Goal: Information Seeking & Learning: Compare options

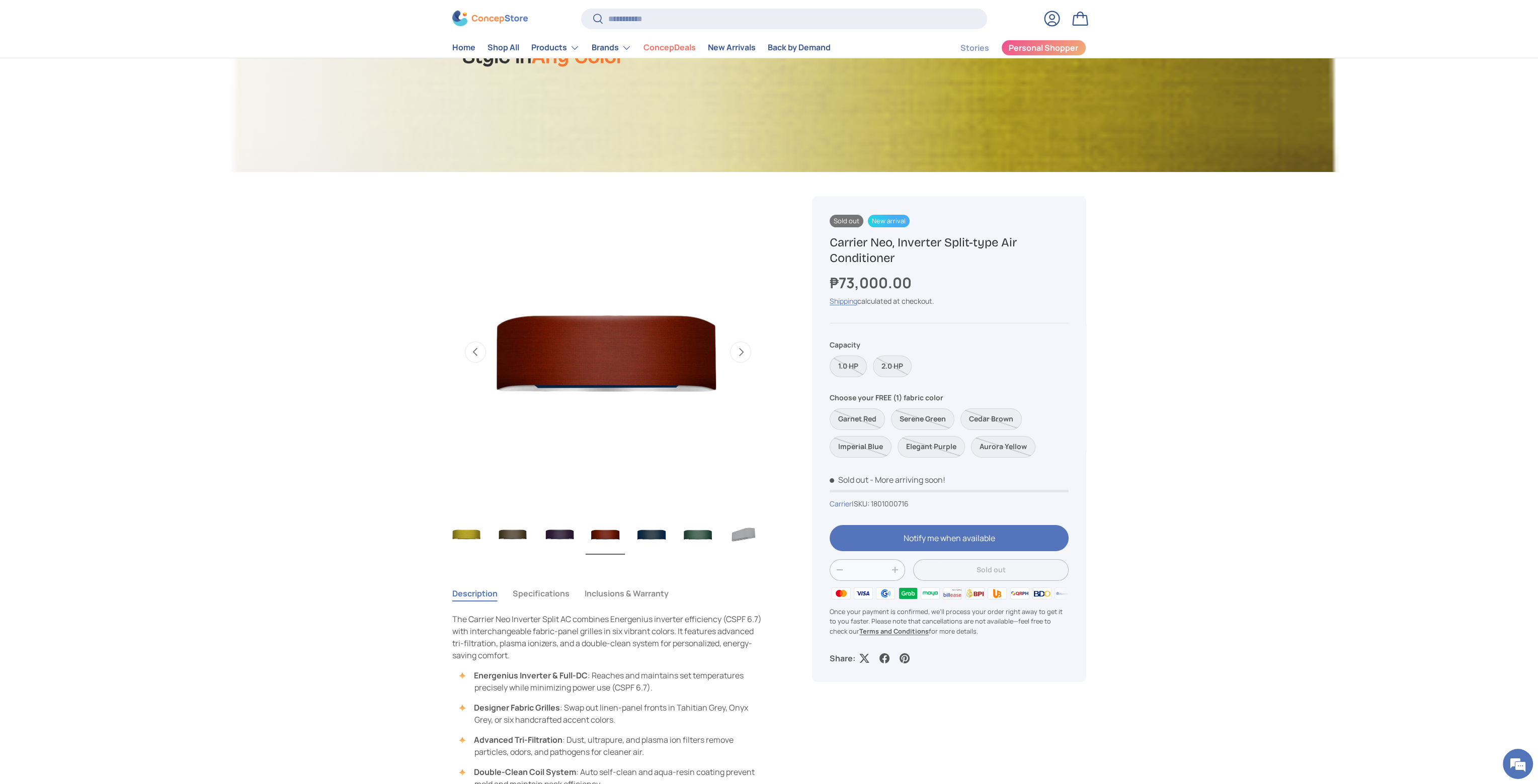
scroll to position [300, 0]
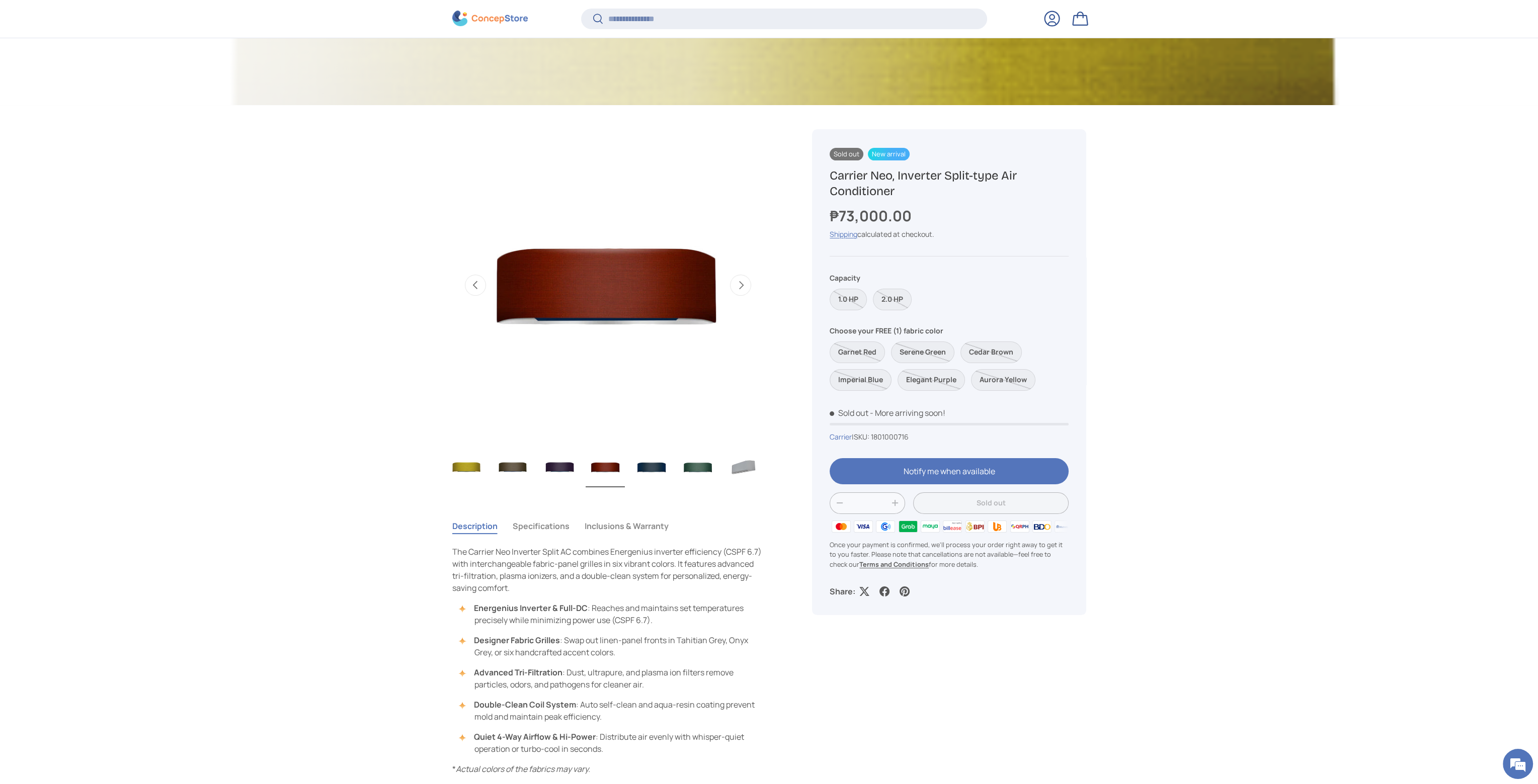
click at [852, 384] on label "Imperial Blue" at bounding box center [861, 380] width 62 height 22
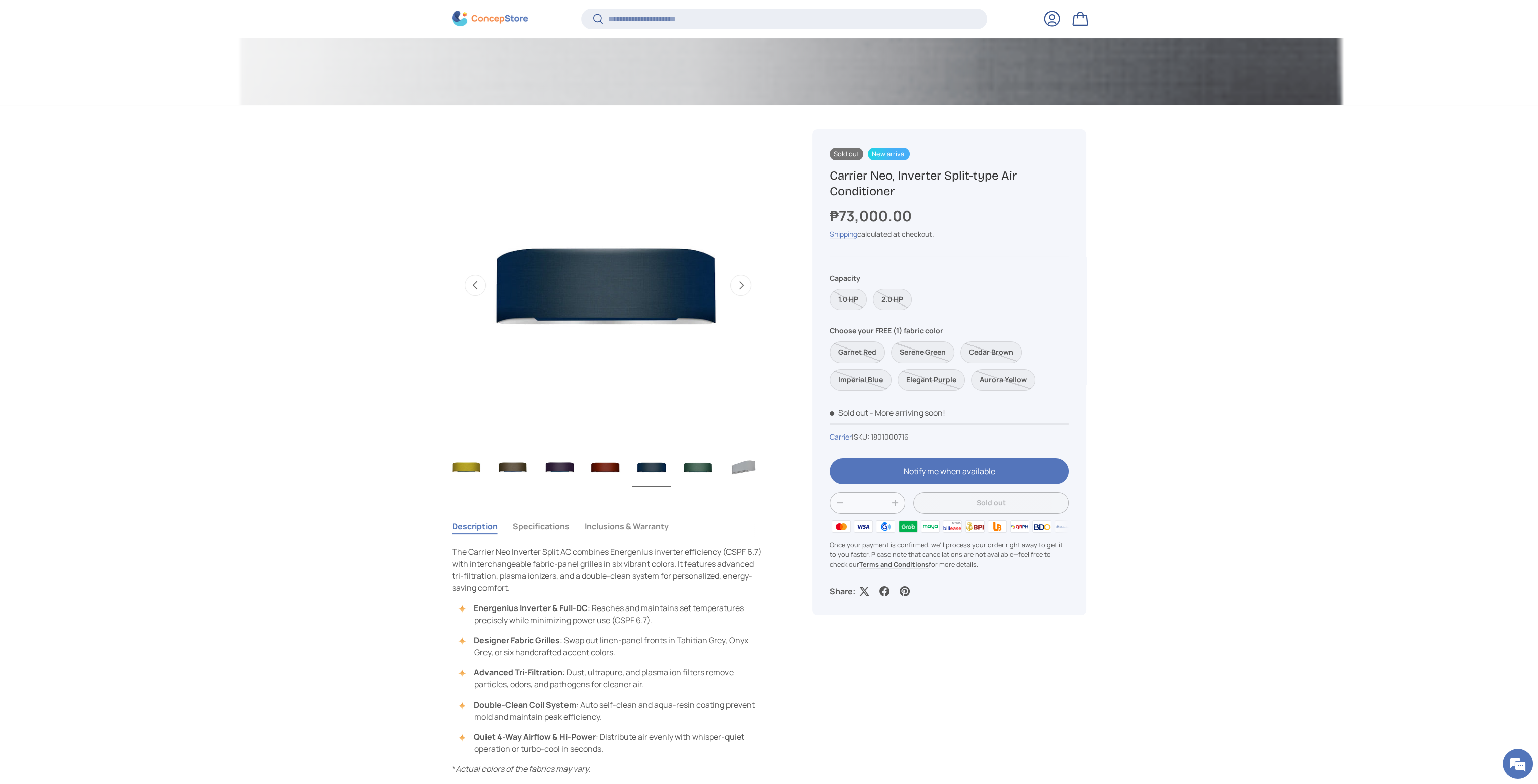
click at [868, 354] on label "Garnet Red" at bounding box center [858, 352] width 56 height 22
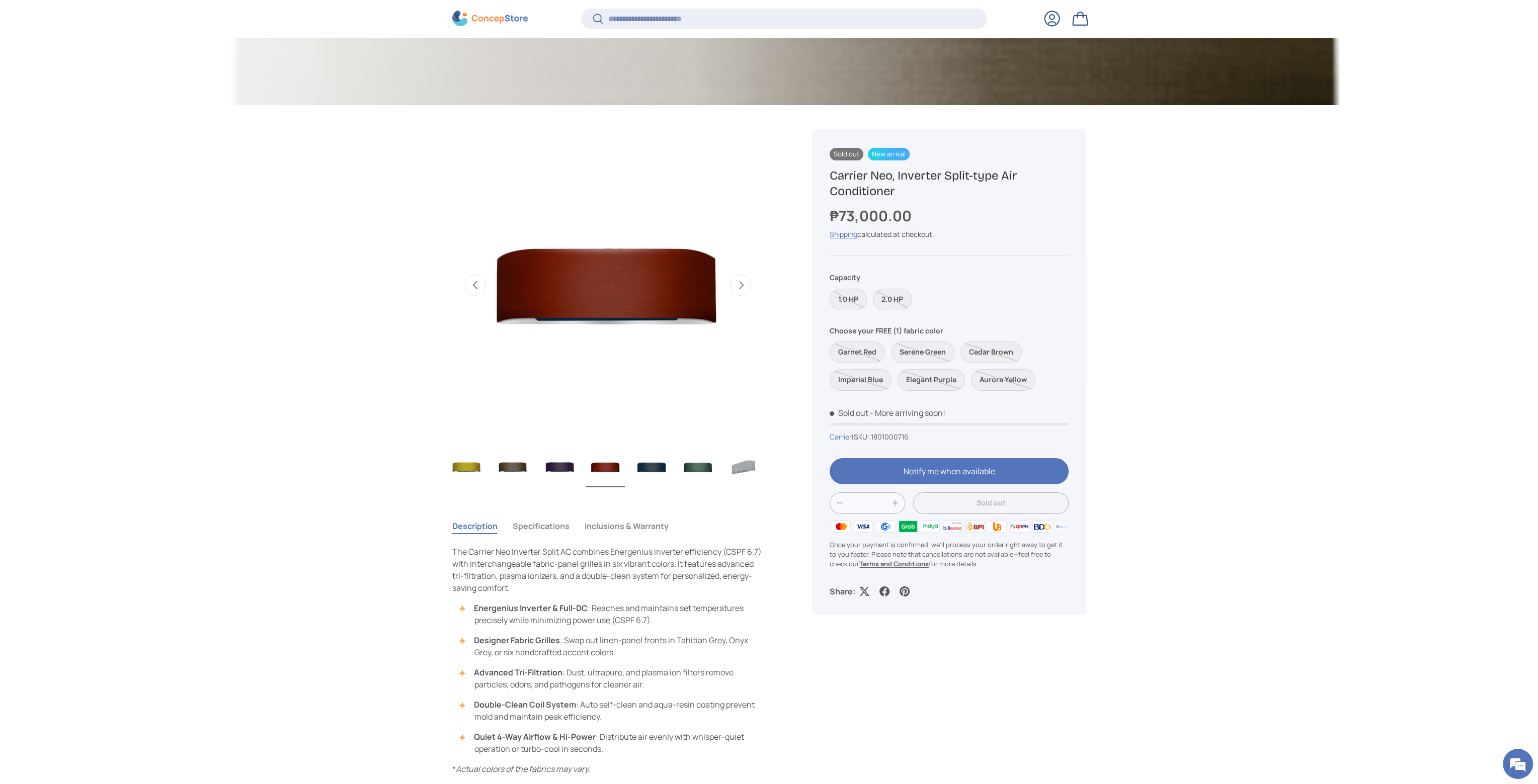
click at [843, 435] on link "Carrier" at bounding box center [840, 436] width 22 height 10
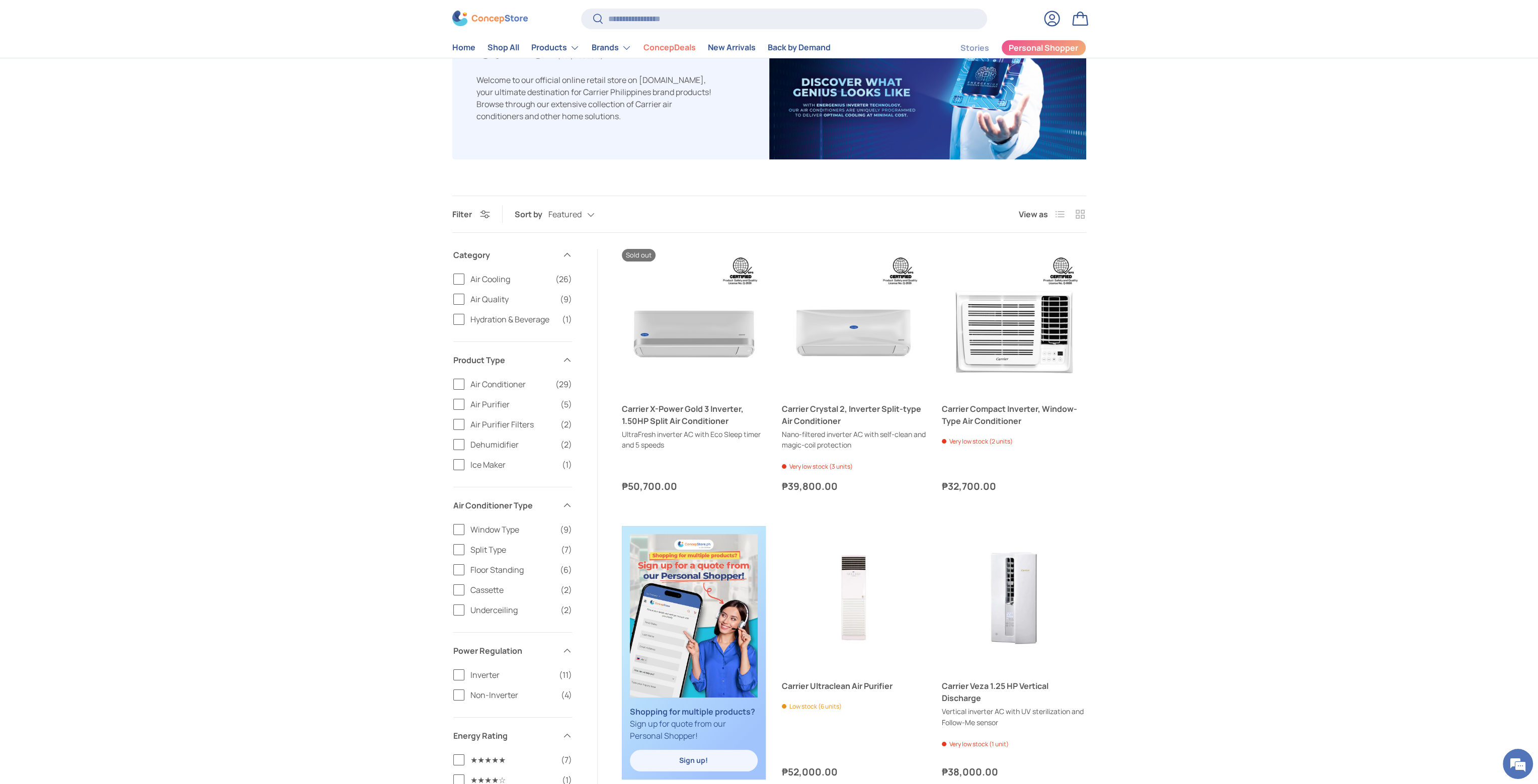
scroll to position [300, 0]
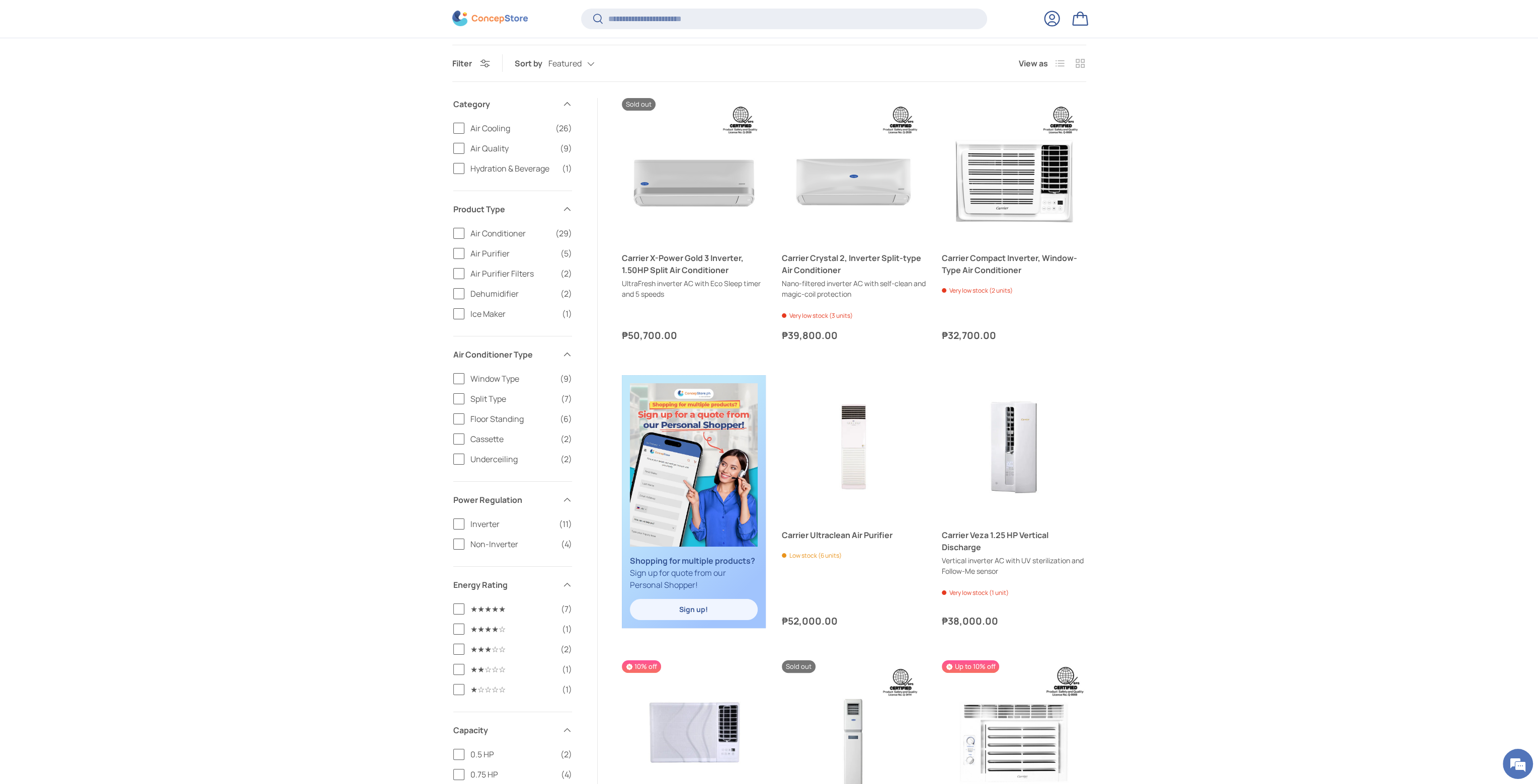
click at [455, 520] on label "Inverter (11)" at bounding box center [513, 524] width 119 height 12
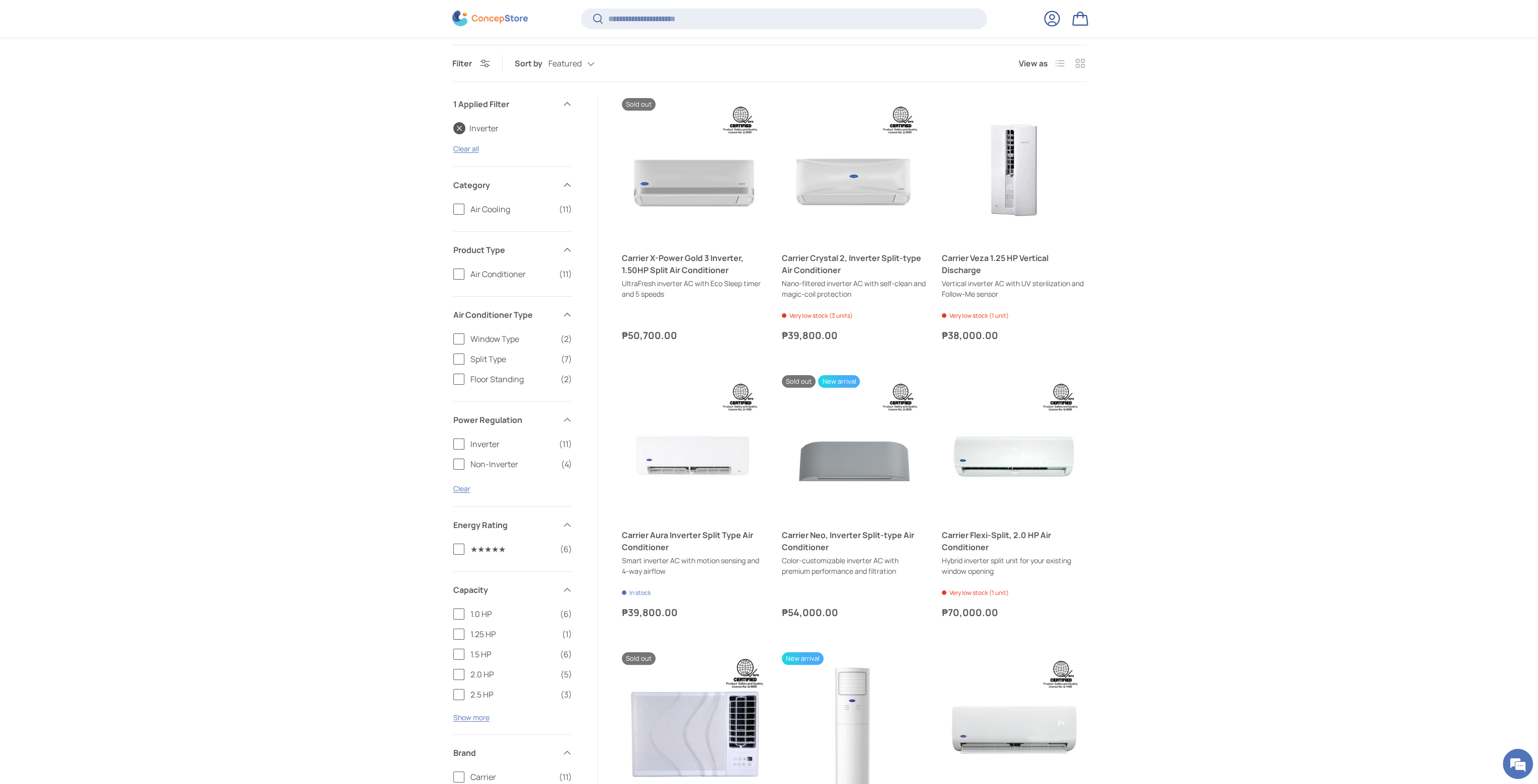
click at [458, 357] on label "Split Type (7)" at bounding box center [513, 359] width 119 height 12
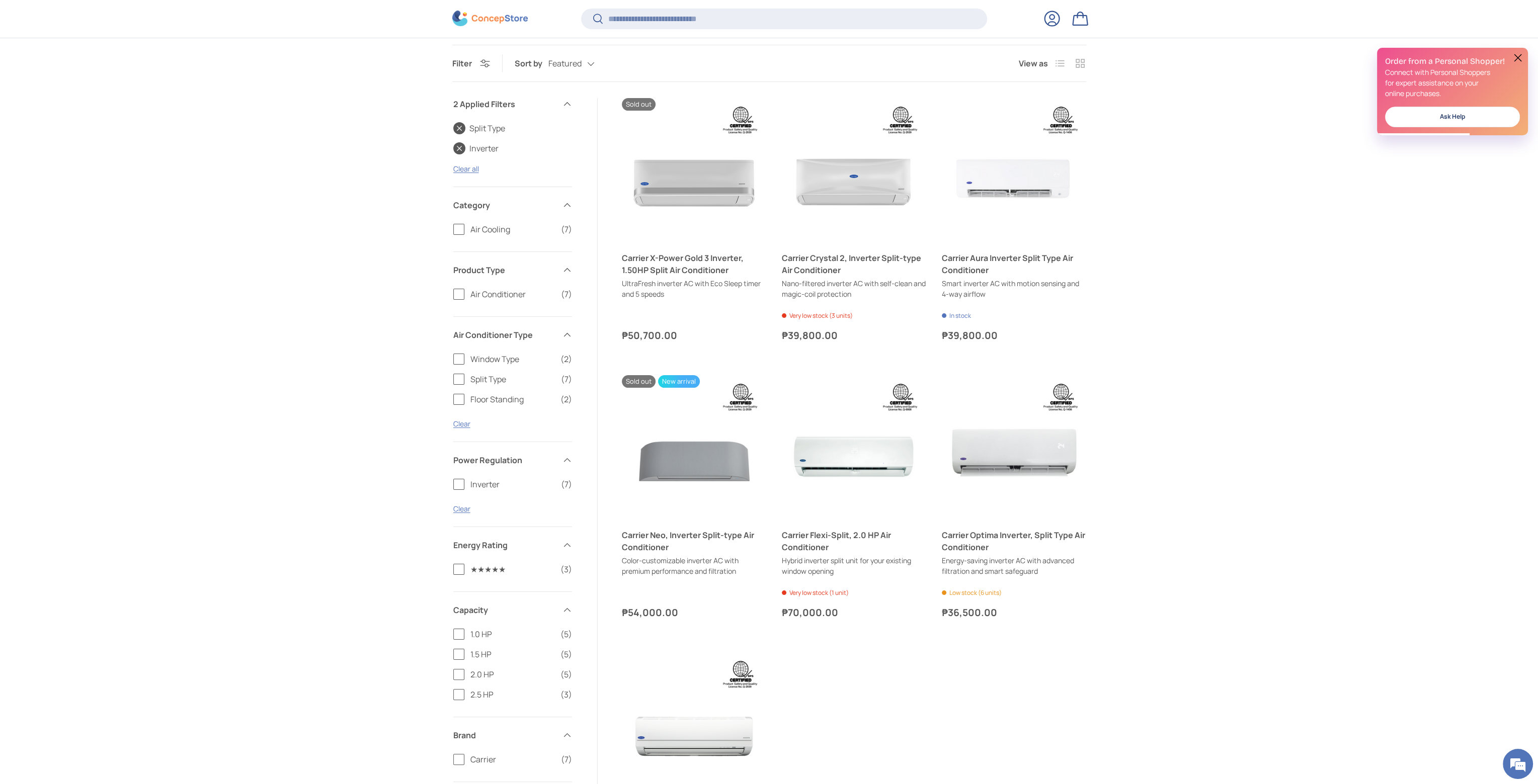
click at [460, 676] on label "2.0 HP (5)" at bounding box center [513, 674] width 119 height 12
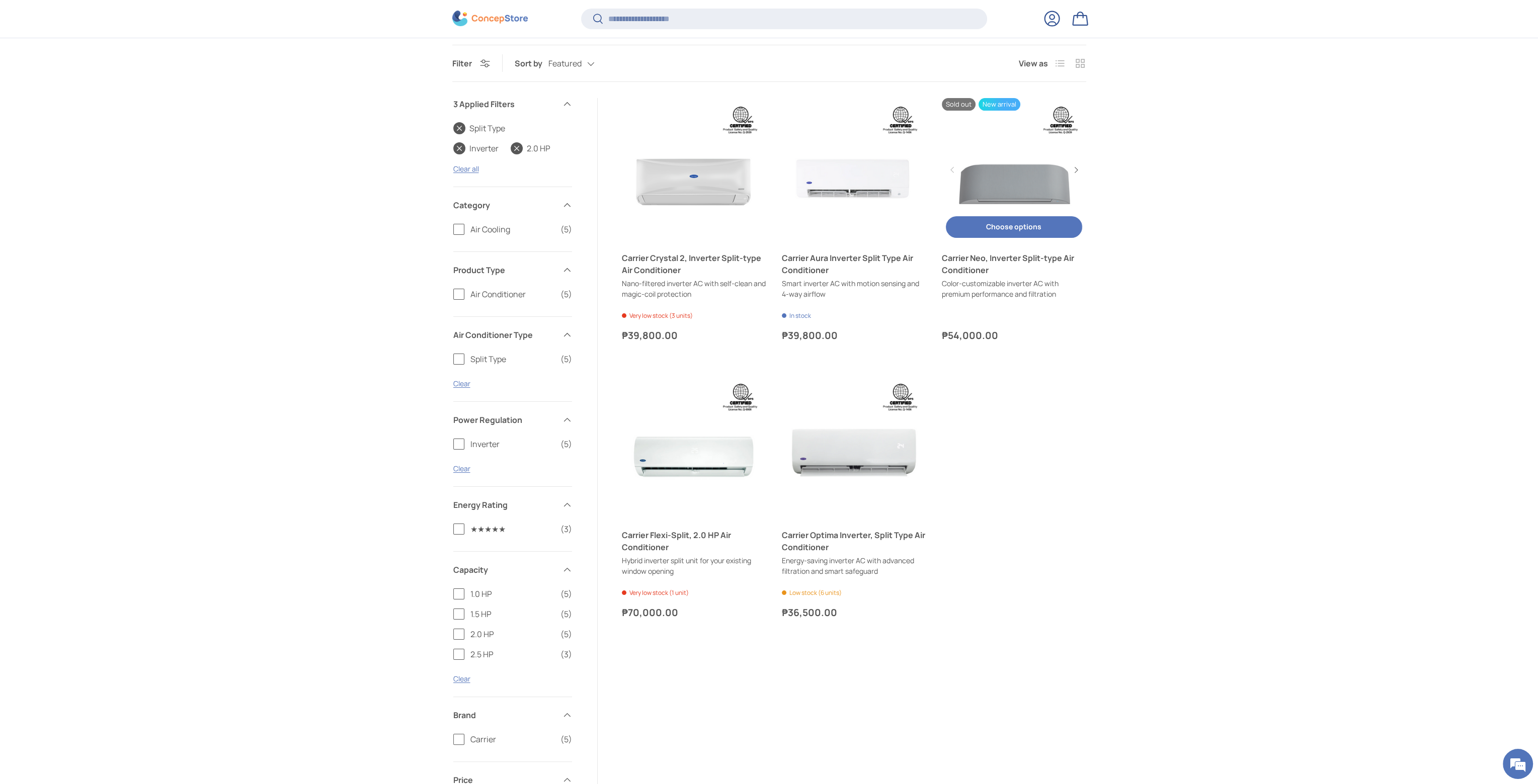
click at [970, 264] on link "Carrier Neo, Inverter Split-type Air Conditioner" at bounding box center [1014, 264] width 144 height 24
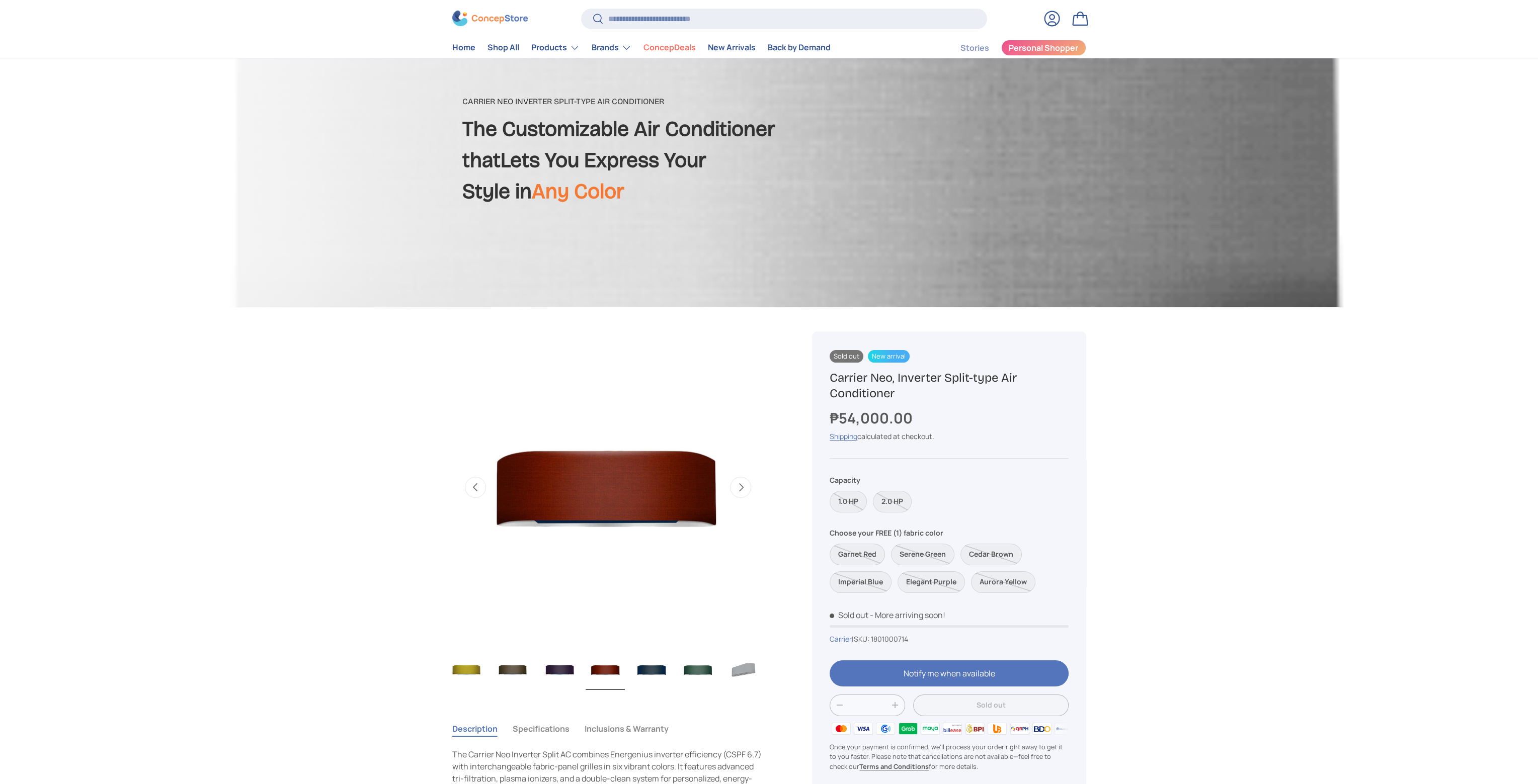
scroll to position [151, 0]
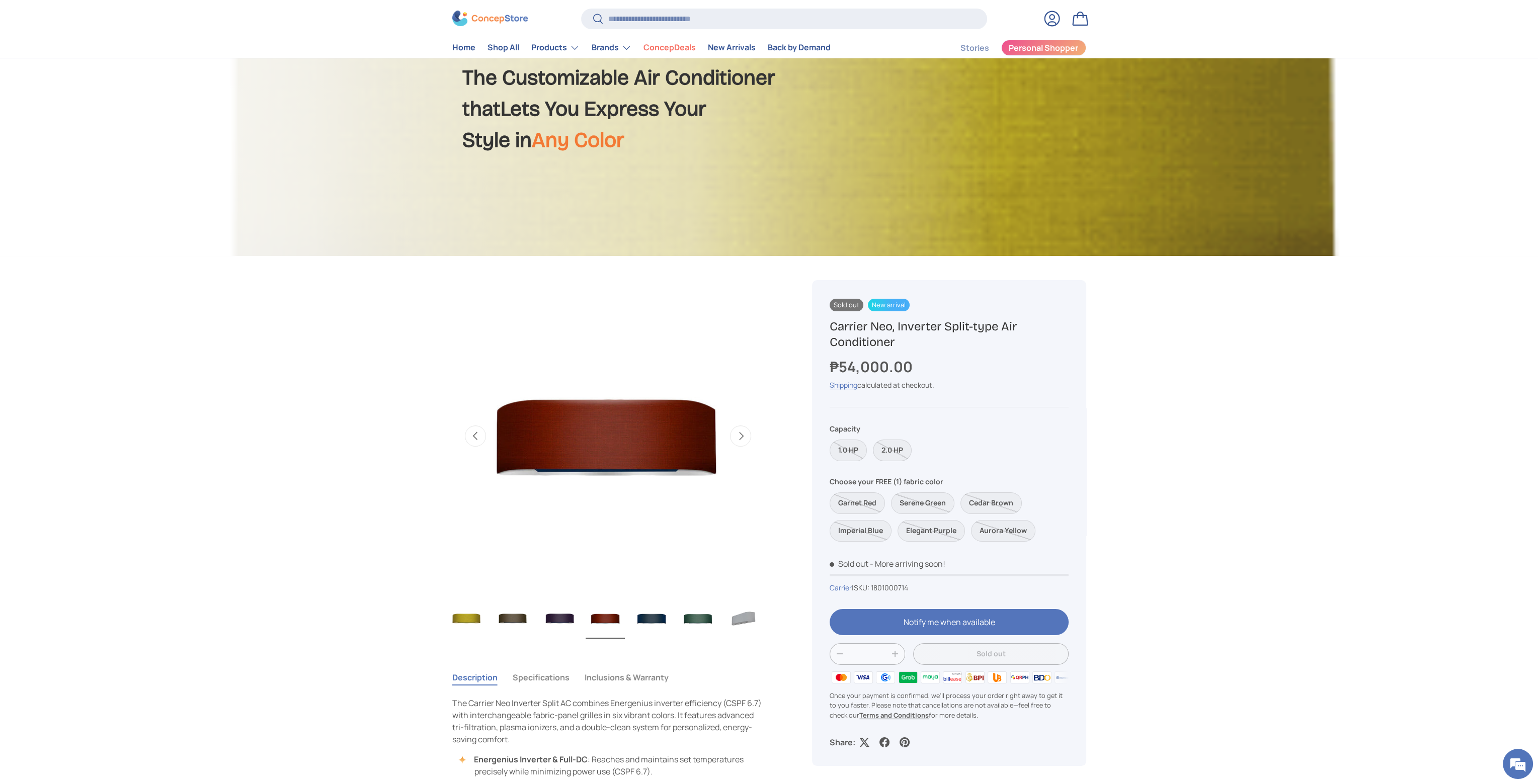
click at [897, 452] on label "2.0 HP" at bounding box center [892, 450] width 39 height 22
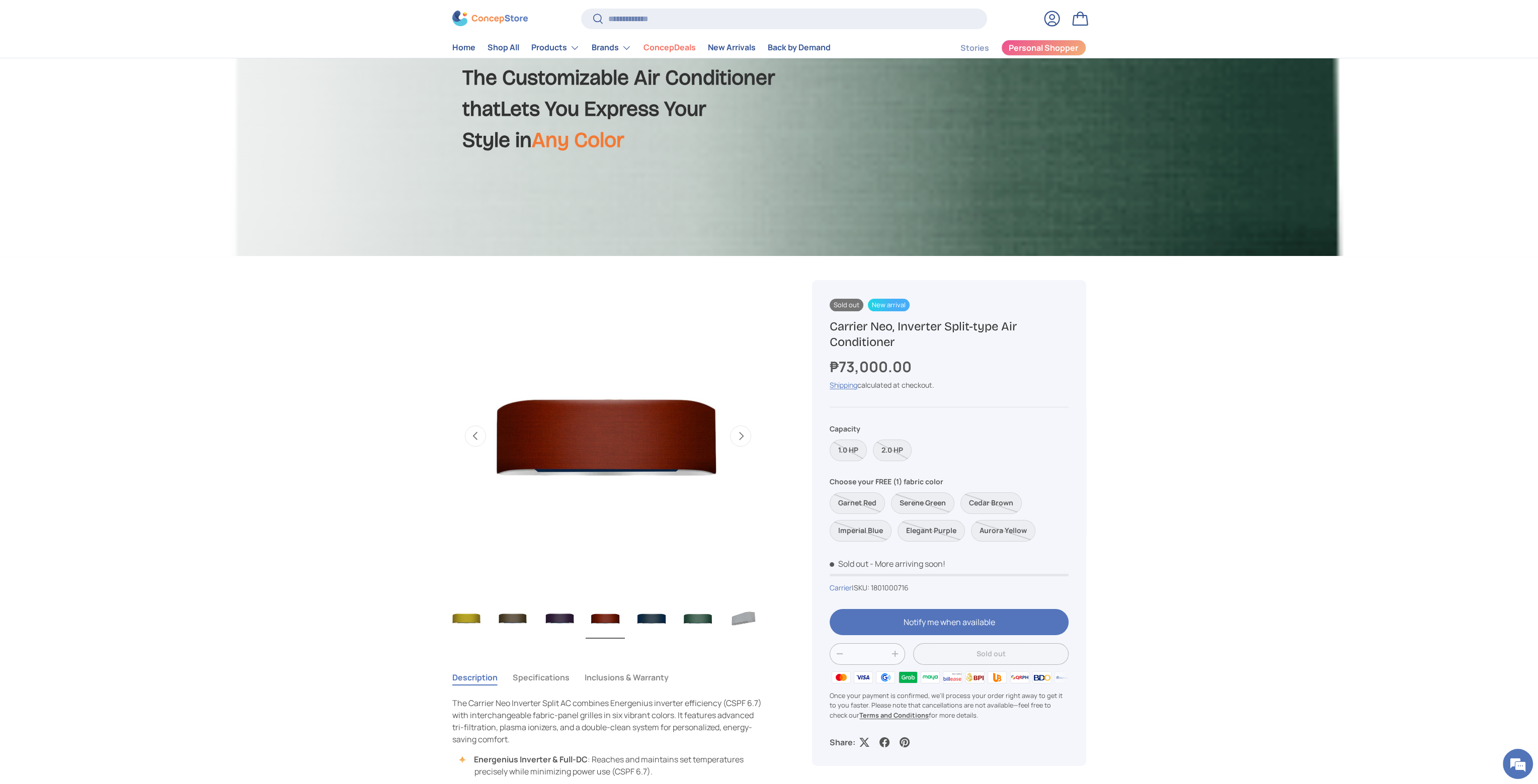
drag, startPoint x: 825, startPoint y: 380, endPoint x: 810, endPoint y: 375, distance: 15.8
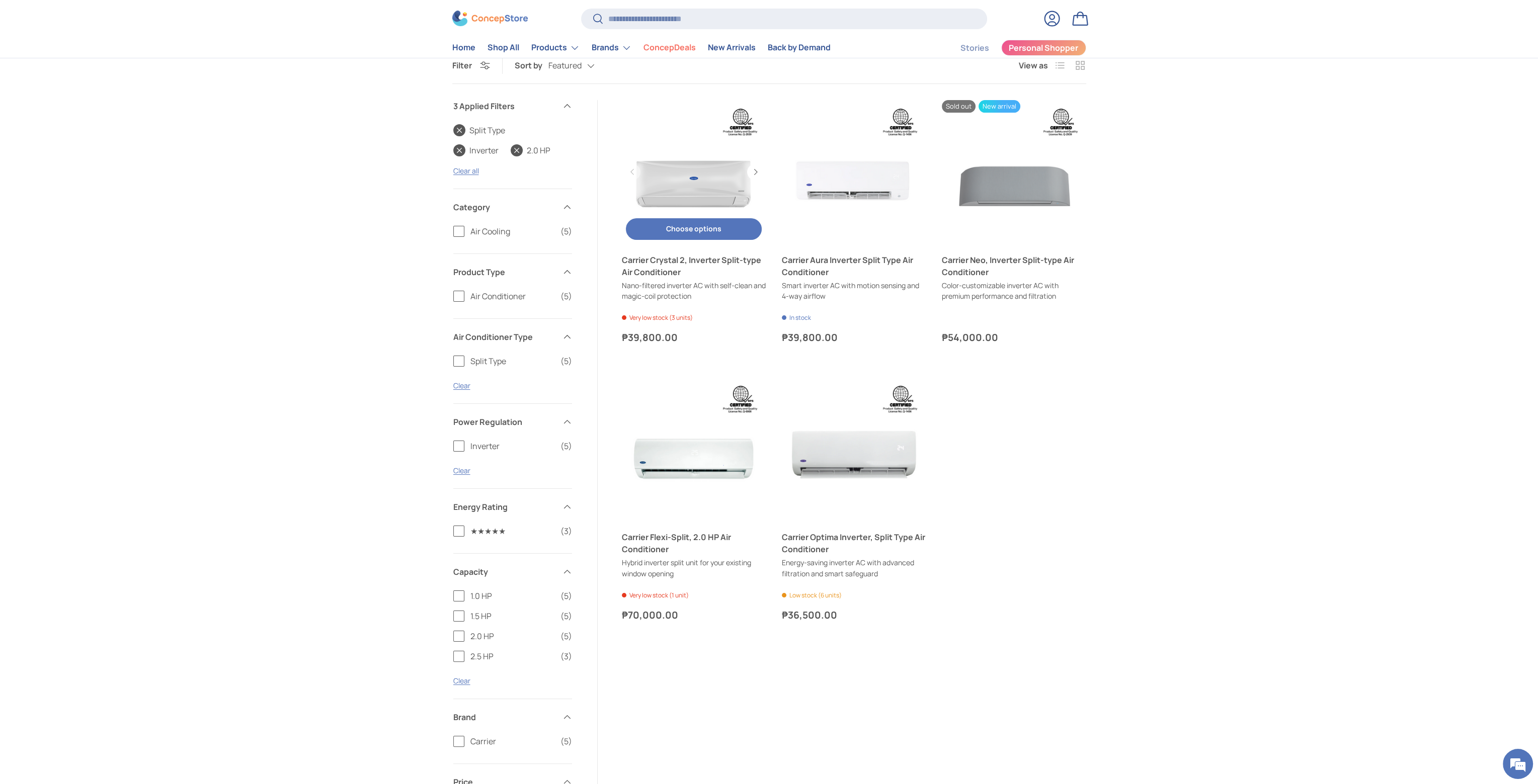
click at [710, 261] on link "Carrier Crystal 2, Inverter Split-type Air Conditioner" at bounding box center [694, 266] width 144 height 24
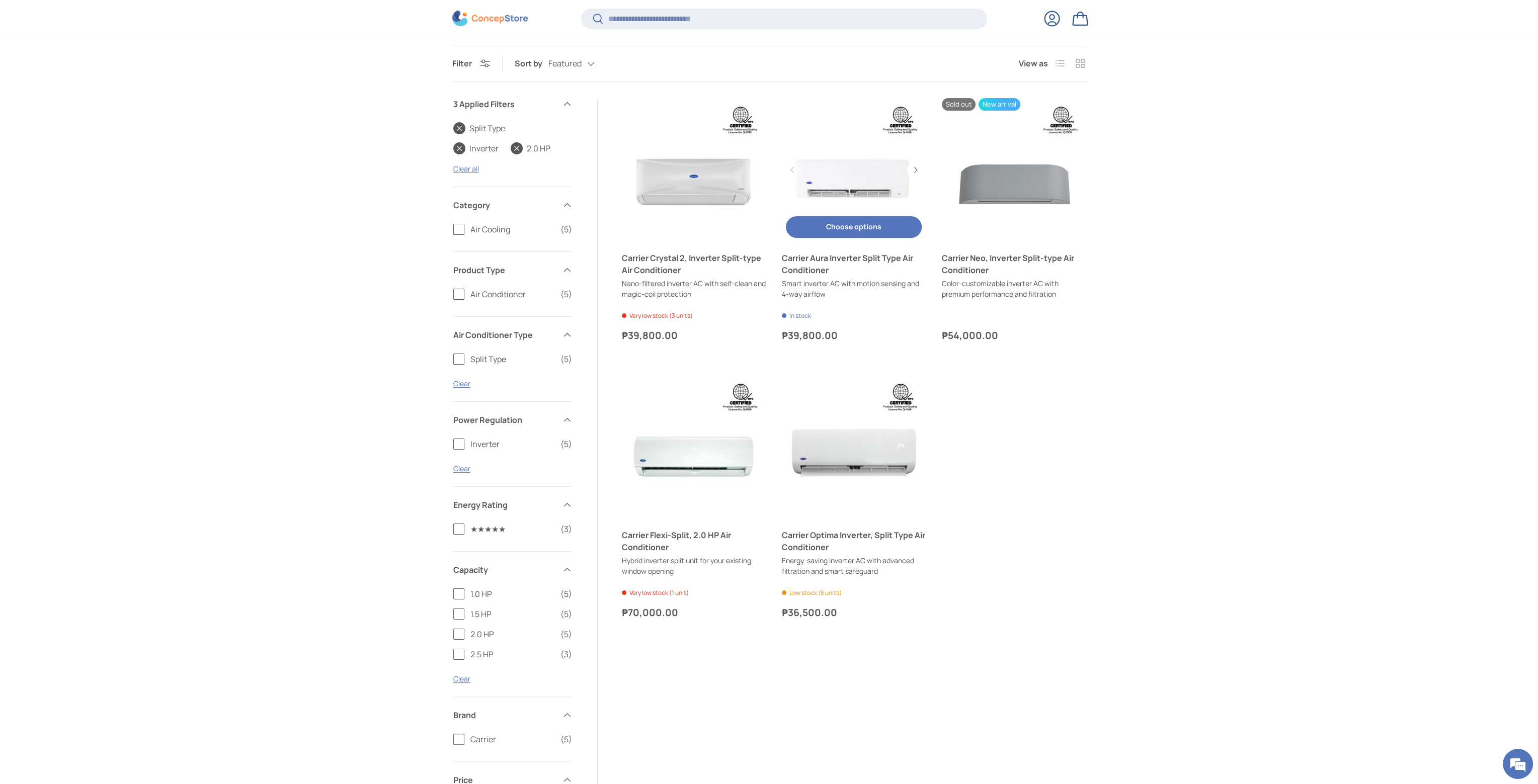
click at [840, 252] on link "Carrier Aura Inverter Split Type Air Conditioner" at bounding box center [854, 264] width 144 height 24
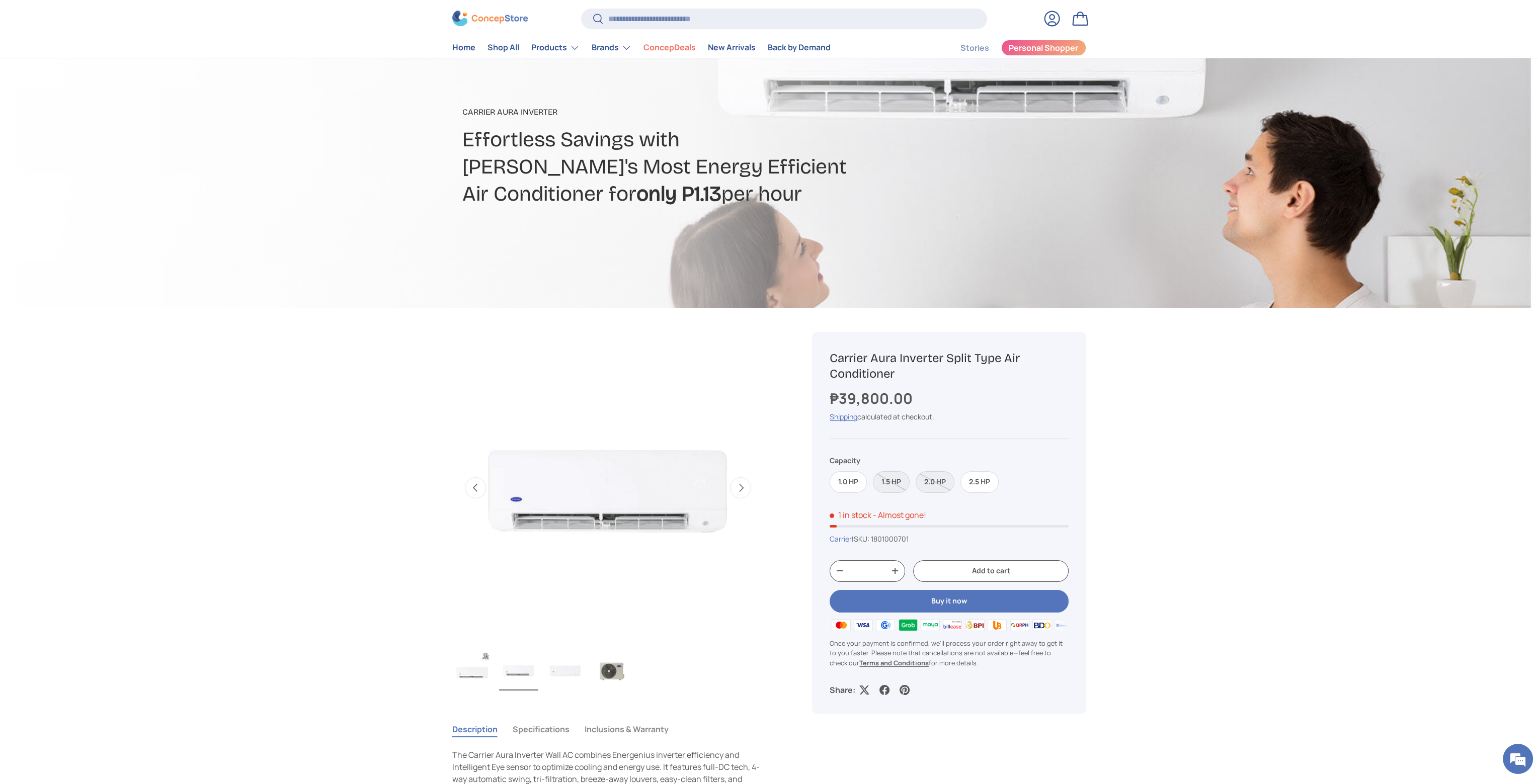
scroll to position [151, 0]
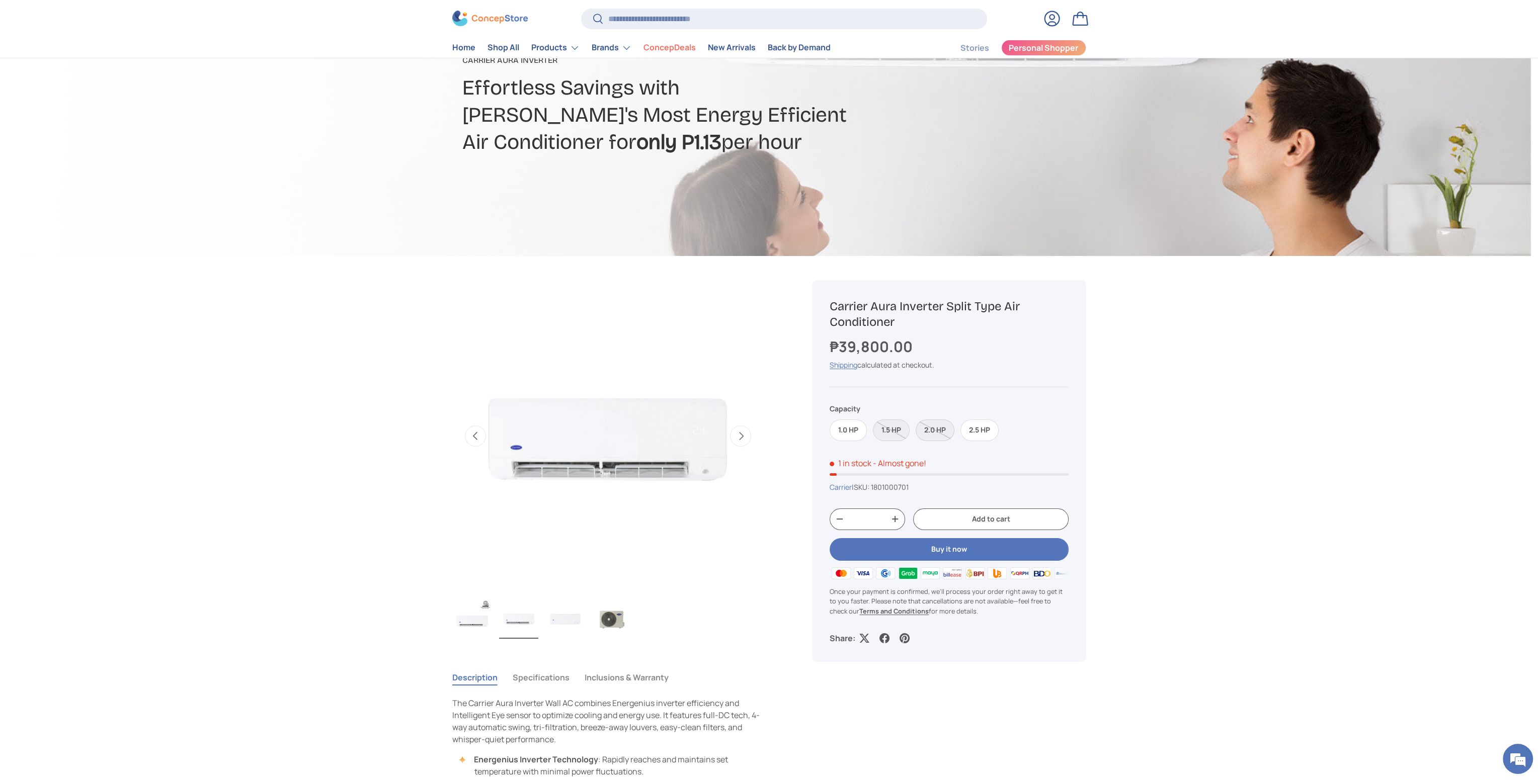
click at [932, 430] on label "2.0 HP" at bounding box center [935, 430] width 39 height 22
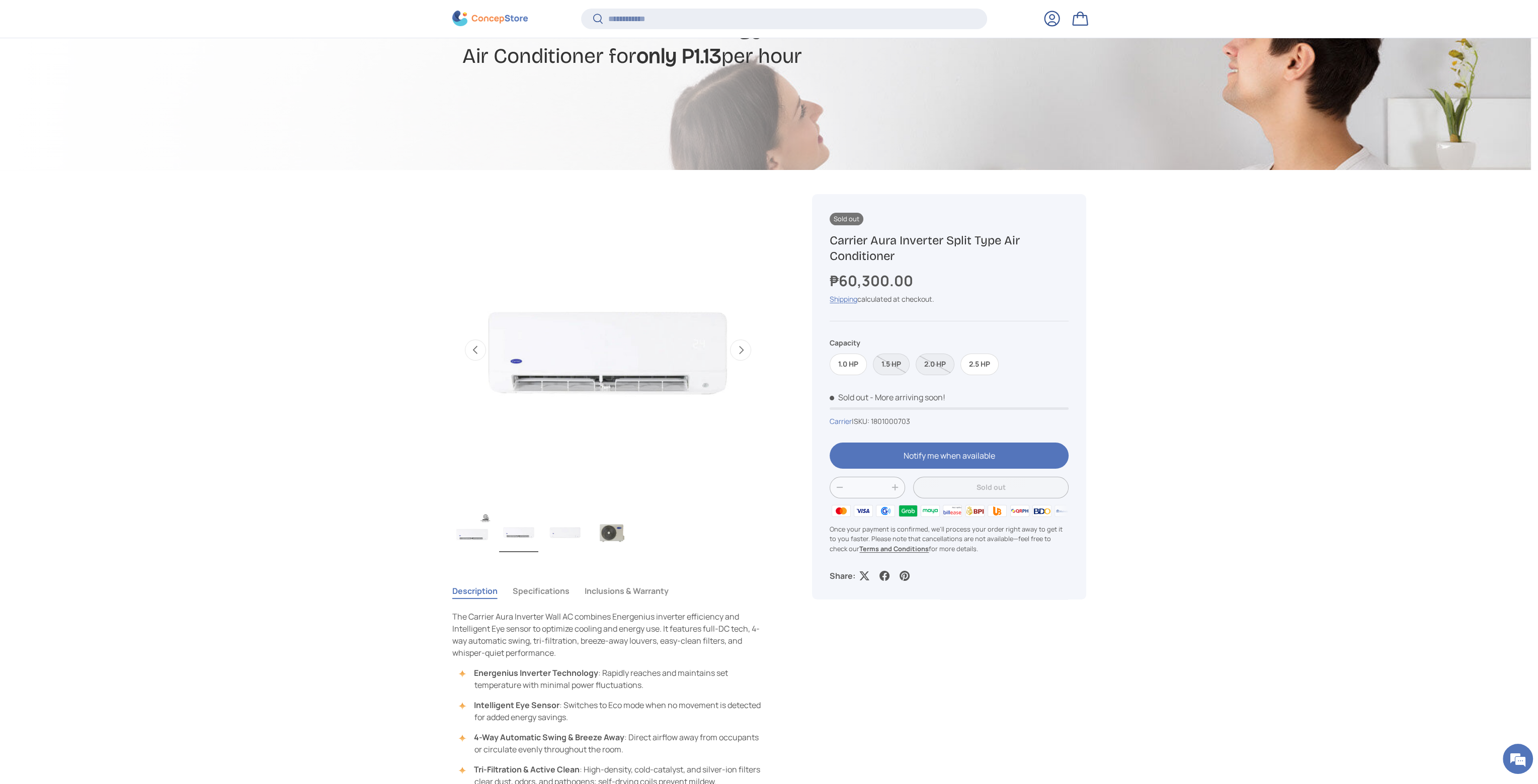
scroll to position [300, 0]
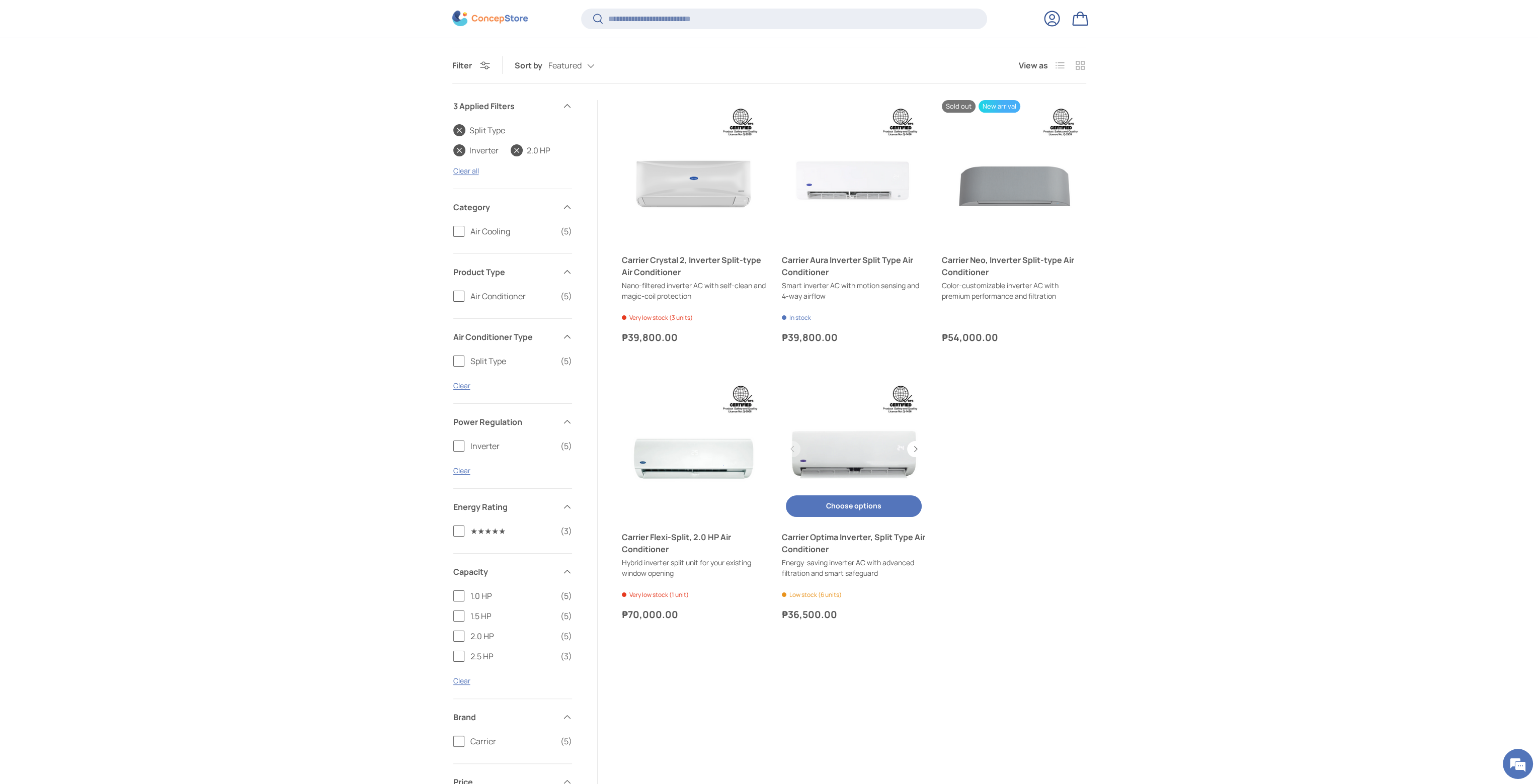
scroll to position [300, 0]
click at [854, 470] on link "Carrier Optima Inverter, Split Type Air Conditioner" at bounding box center [854, 448] width 144 height 144
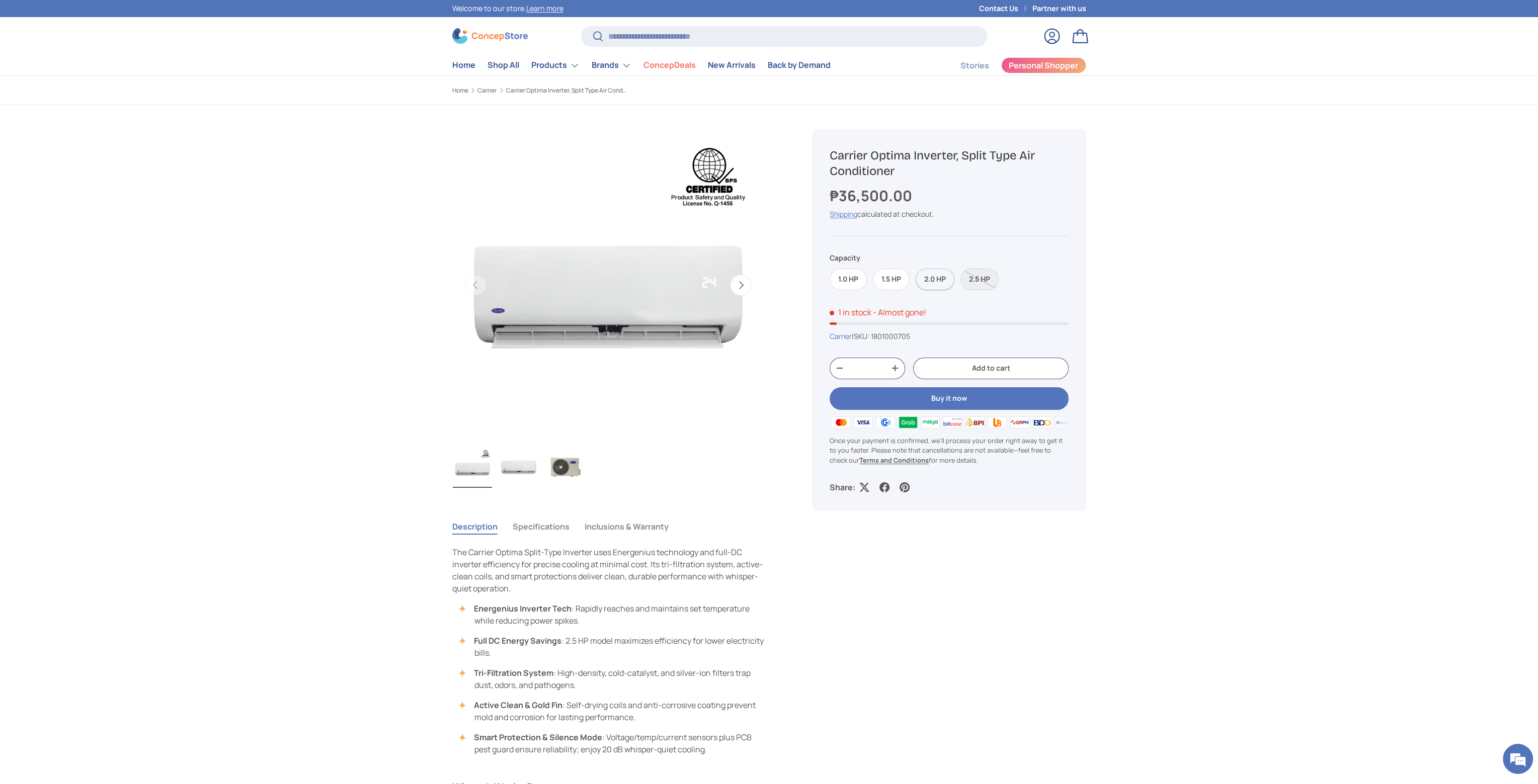
click at [928, 284] on label "2.0 HP" at bounding box center [935, 279] width 39 height 22
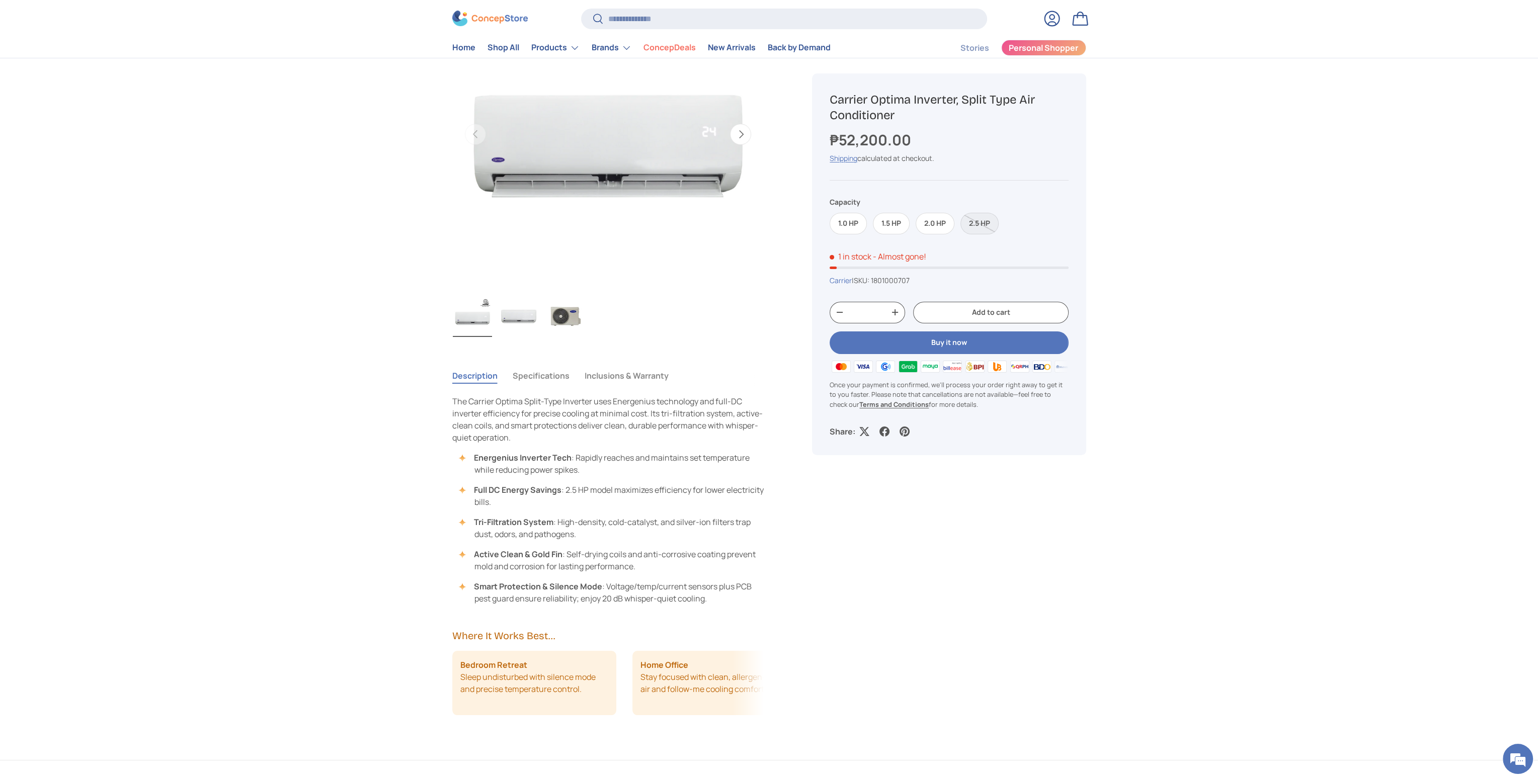
scroll to position [2366, 4113]
click at [522, 315] on img "Gallery Viewer" at bounding box center [518, 317] width 39 height 41
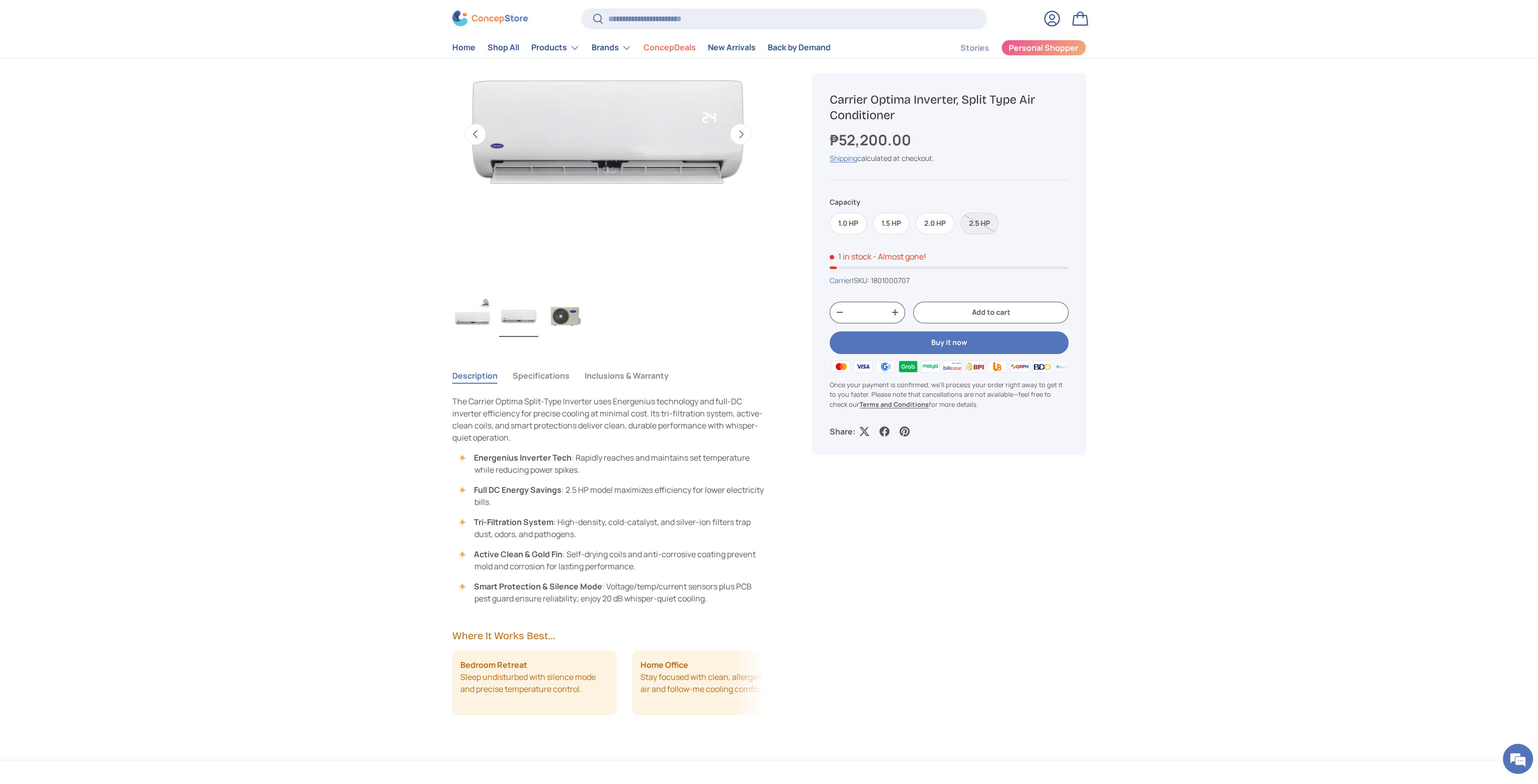
click at [472, 319] on img "Gallery Viewer" at bounding box center [472, 317] width 39 height 41
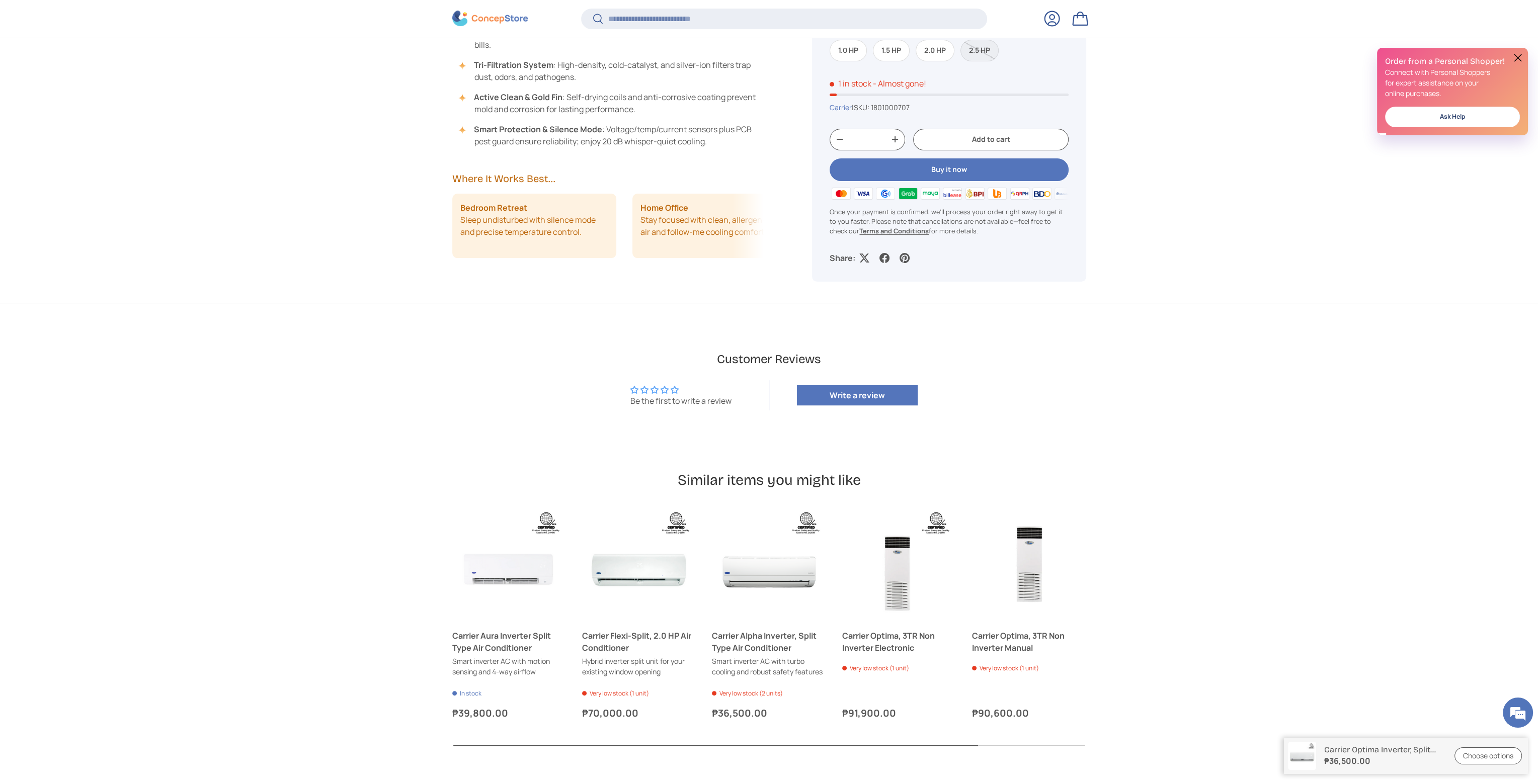
scroll to position [603, 0]
